Goal: Information Seeking & Learning: Check status

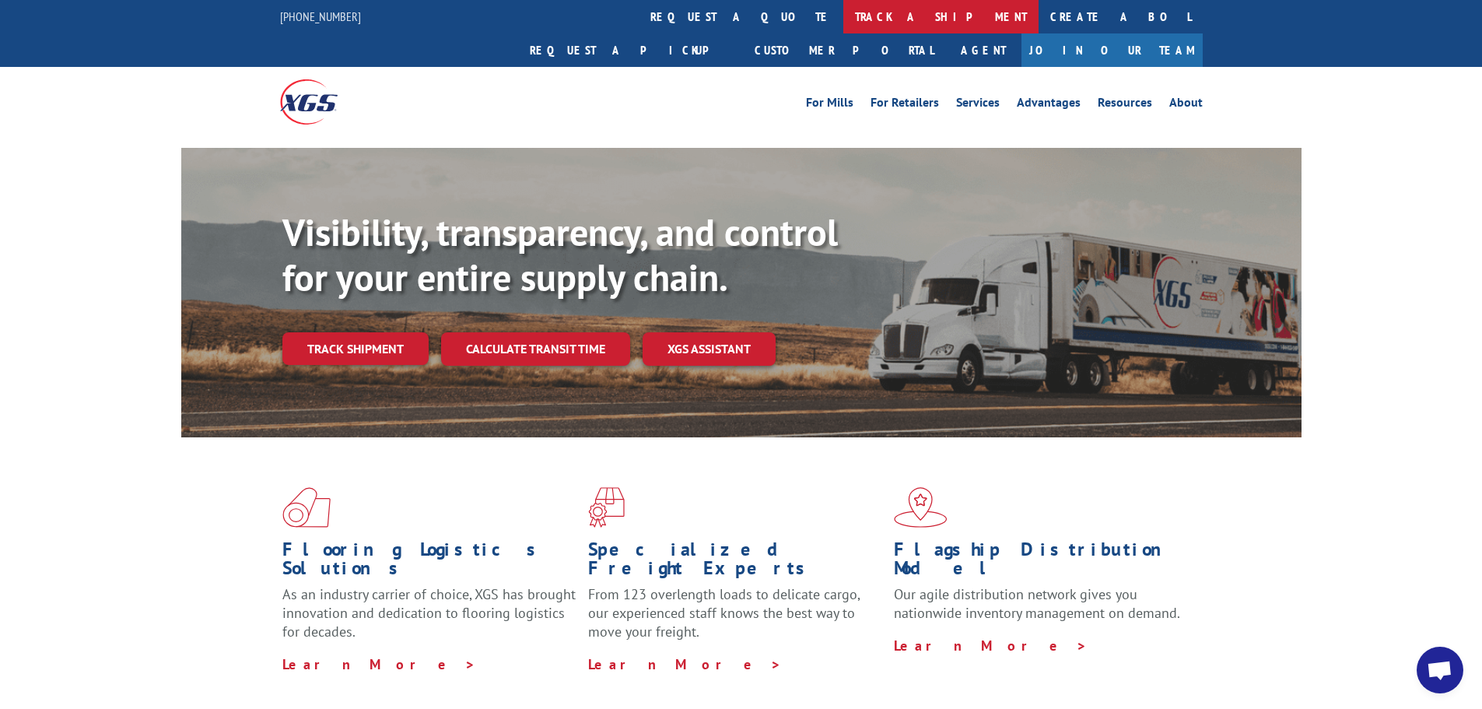
click at [843, 20] on link "track a shipment" at bounding box center [940, 16] width 195 height 33
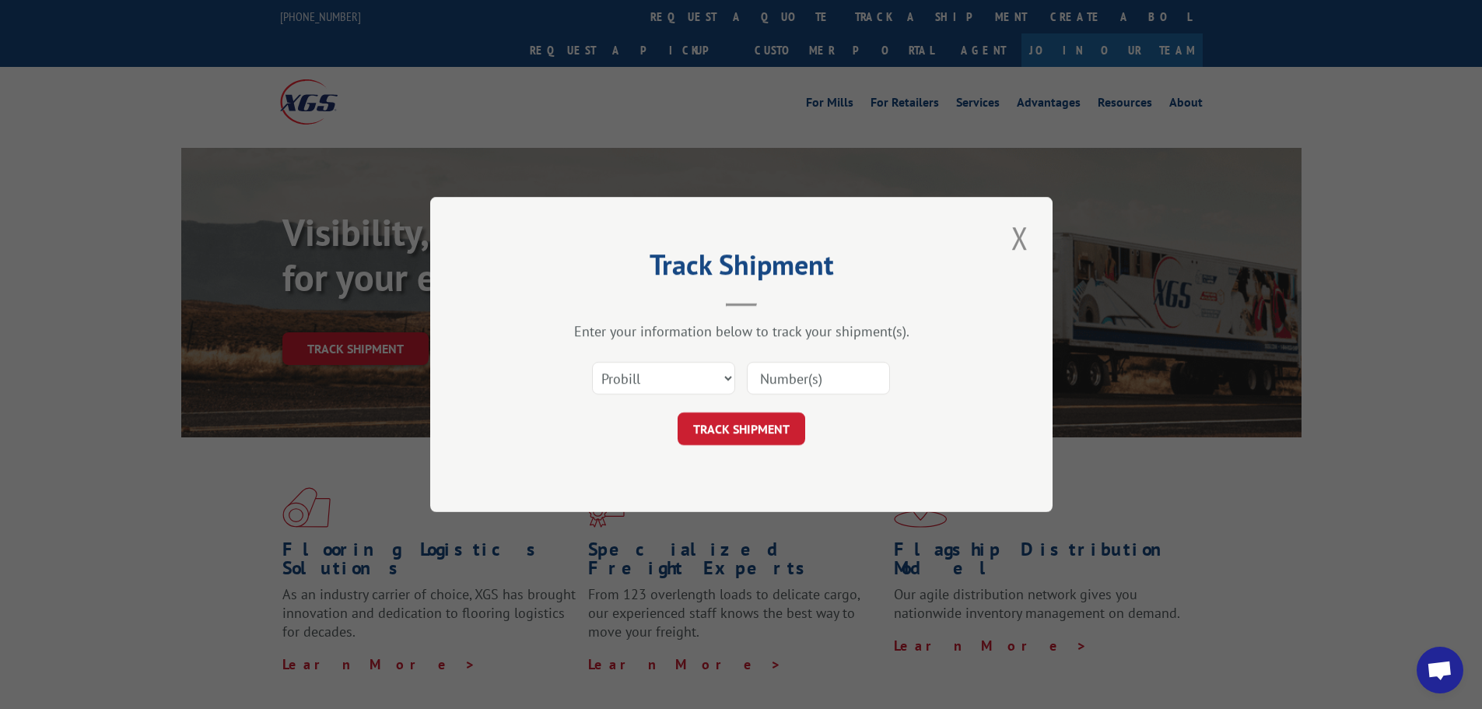
click at [787, 373] on input at bounding box center [818, 378] width 143 height 33
paste input "15006733"
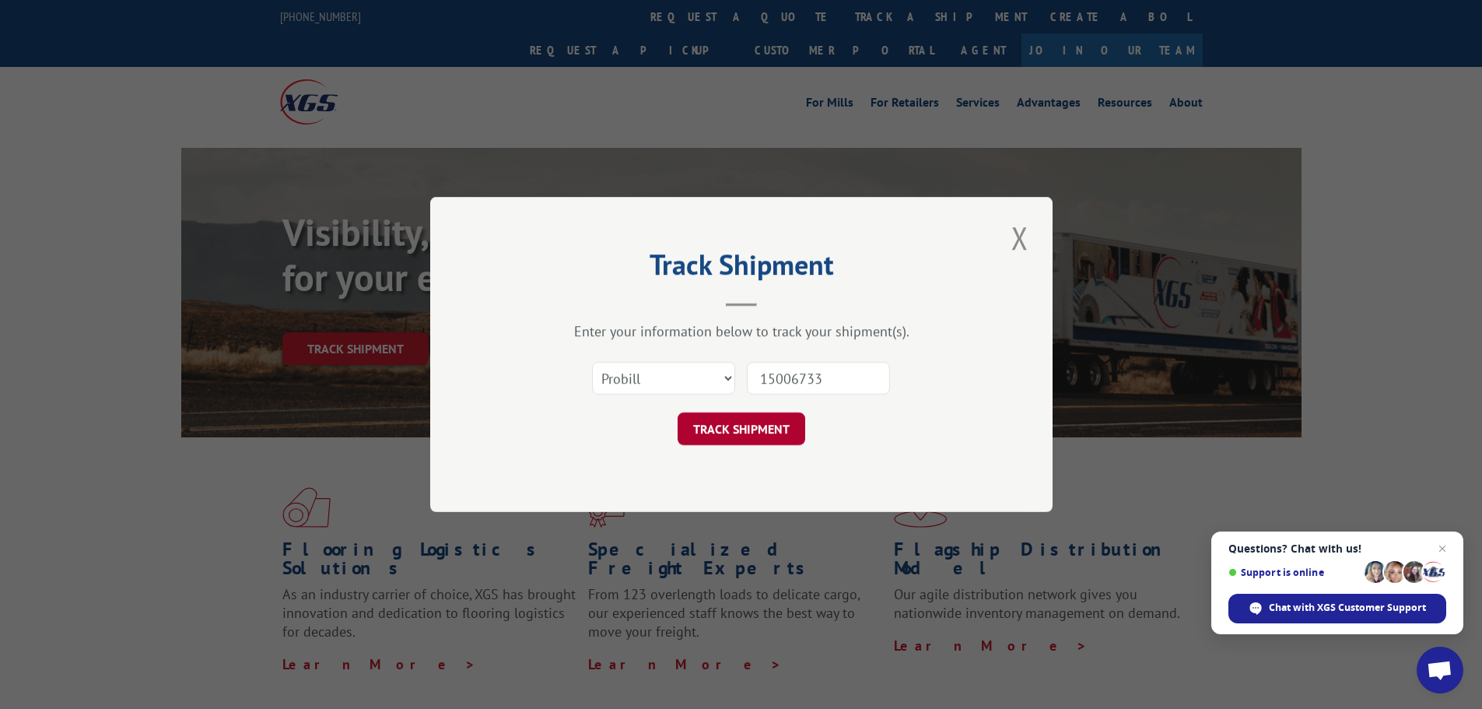
type input "15006733"
click at [752, 436] on button "TRACK SHIPMENT" at bounding box center [742, 428] width 128 height 33
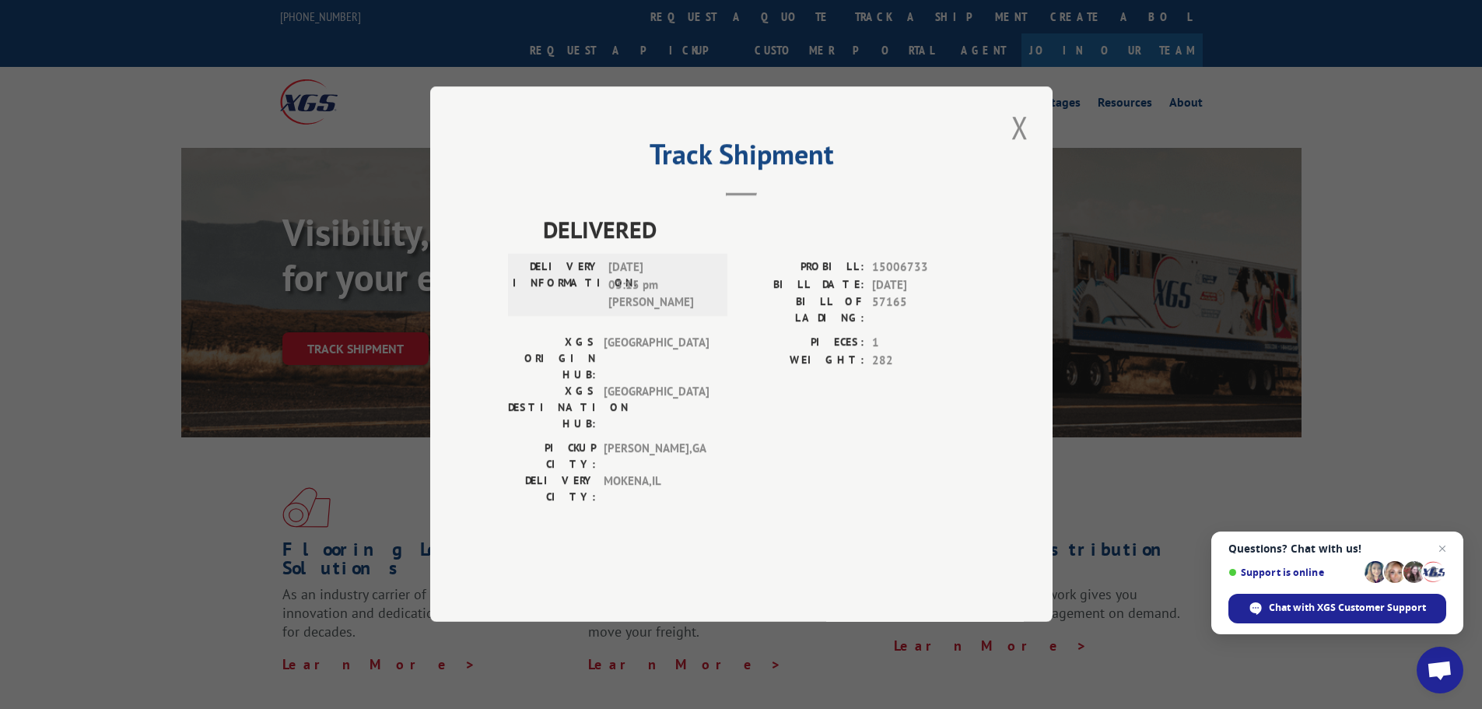
click at [893, 277] on span "15006733" at bounding box center [923, 268] width 103 height 18
copy span "15006733"
drag, startPoint x: 1023, startPoint y: 171, endPoint x: 1011, endPoint y: 165, distance: 13.9
click at [1023, 149] on button "Close modal" at bounding box center [1020, 127] width 26 height 43
